Goal: Information Seeking & Learning: Check status

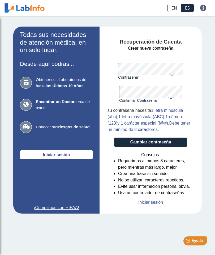
click at [155, 142] on font "Cambiar contraseña" at bounding box center [151, 142] width 41 height 5
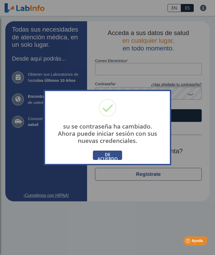
click at [109, 158] on font "DE ACUERDO" at bounding box center [108, 157] width 20 height 10
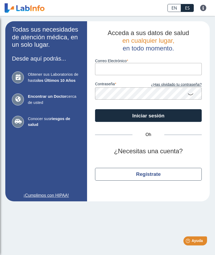
click at [148, 68] on input "Correo Electrónico" at bounding box center [148, 69] width 107 height 12
type input "[EMAIL_ADDRESS][DOMAIN_NAME]"
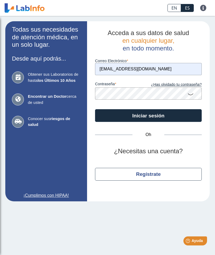
click at [155, 113] on font "Iniciar sesión" at bounding box center [148, 116] width 32 height 6
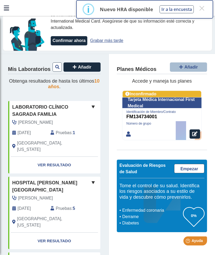
scroll to position [20, 0]
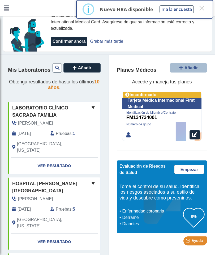
click at [60, 168] on font "Ver resultado" at bounding box center [54, 166] width 34 height 5
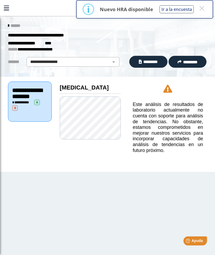
click at [149, 60] on font "*********" at bounding box center [151, 62] width 14 height 4
click at [190, 60] on font "*********" at bounding box center [190, 62] width 14 height 4
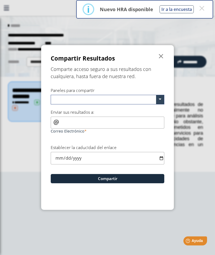
click at [160, 102] on span at bounding box center [160, 99] width 8 height 9
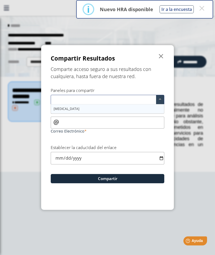
click at [123, 108] on div "[MEDICAL_DATA]" at bounding box center [107, 108] width 113 height 9
click at [125, 124] on input "Correo Electrónico" at bounding box center [108, 123] width 114 height 12
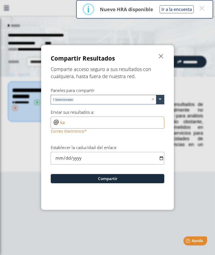
type input "k"
click at [161, 58] on font "" at bounding box center [161, 56] width 6 height 6
